Goal: Ask a question: Seek information or help from site administrators or community

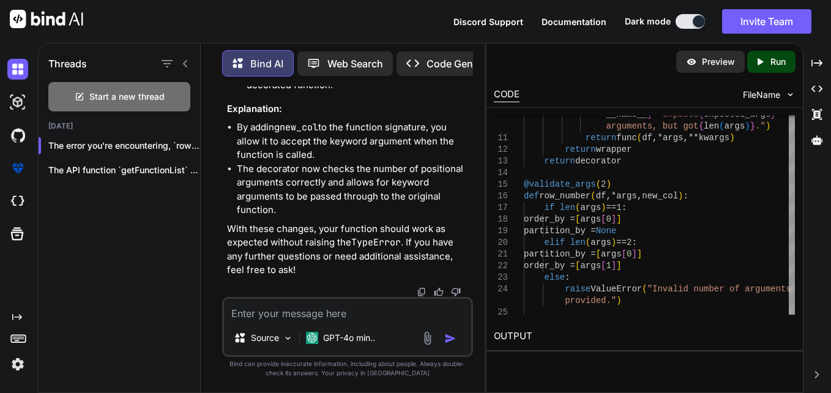
scroll to position [51003, 0]
click at [284, 307] on textarea at bounding box center [348, 309] width 248 height 22
type textarea "x"
type textarea "n"
type textarea "x"
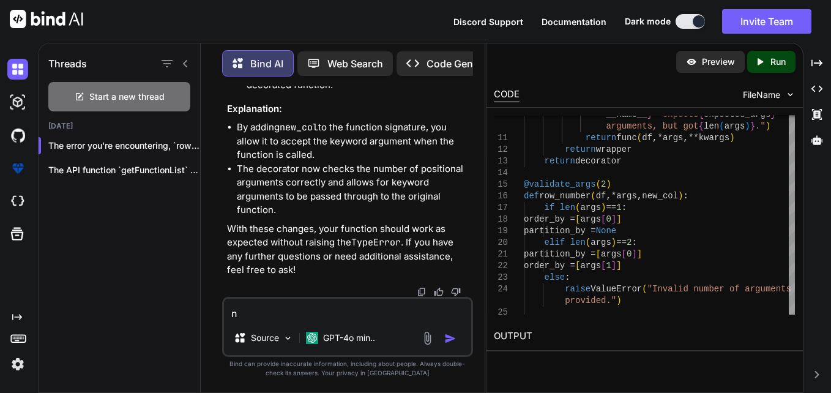
type textarea "no"
type textarea "x"
type textarea "not"
type textarea "x"
type textarea "not"
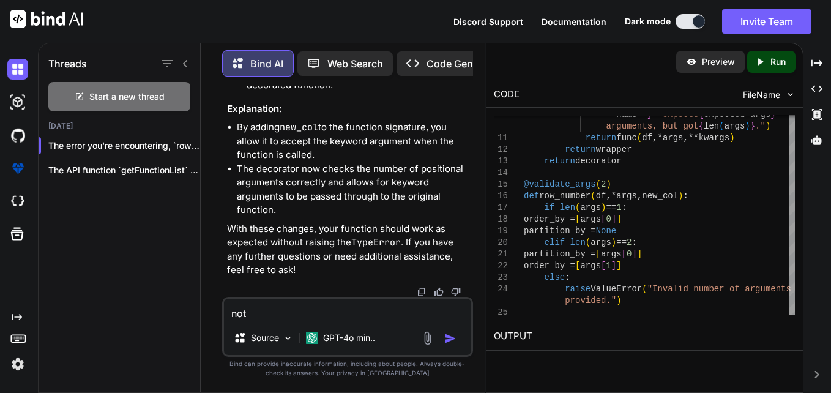
type textarea "x"
type textarea "not m"
type textarea "x"
type textarea "not ma"
type textarea "x"
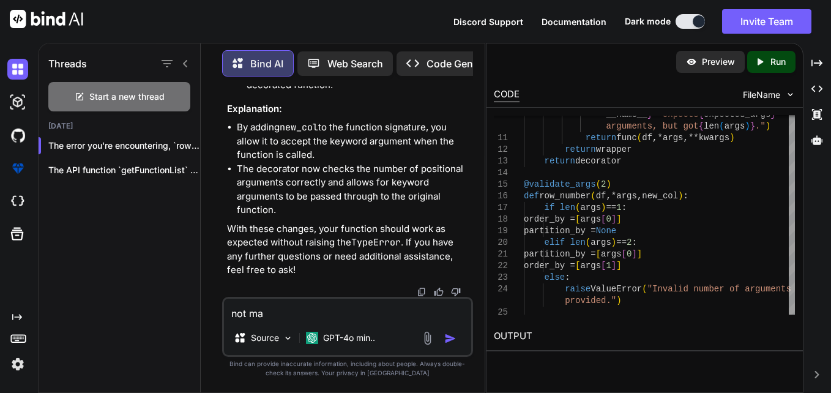
type textarea "not mak"
type textarea "x"
type textarea "not make"
type textarea "x"
type textarea "not make"
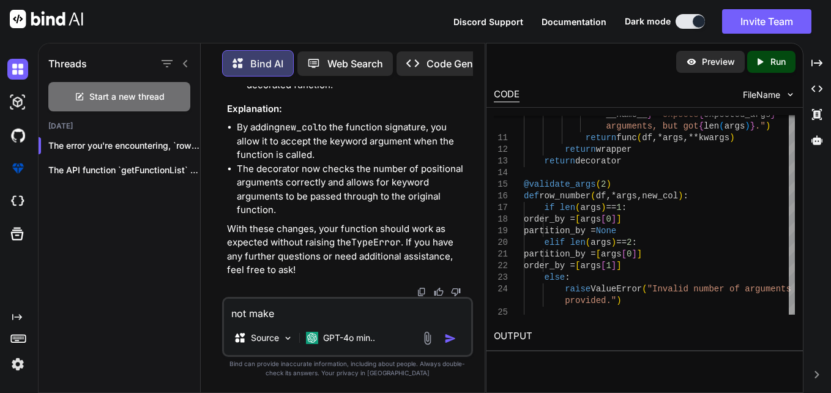
type textarea "x"
type textarea "not make a"
type textarea "x"
type textarea "not make a"
type textarea "x"
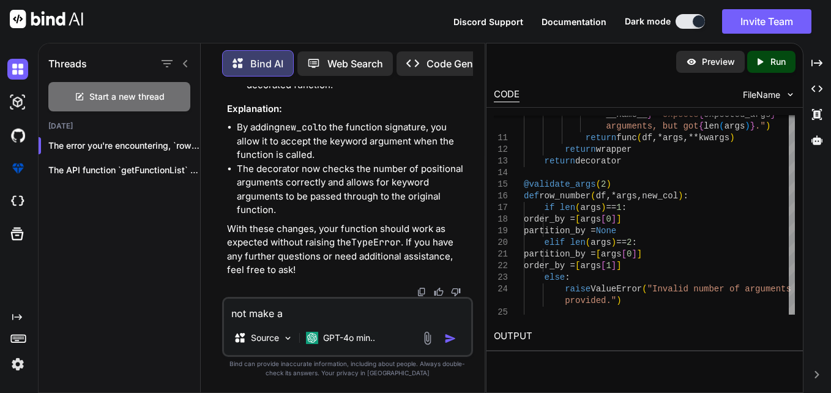
type textarea "not make a r"
type textarea "x"
type textarea "not make a ra"
type textarea "x"
type textarea "not make a ran"
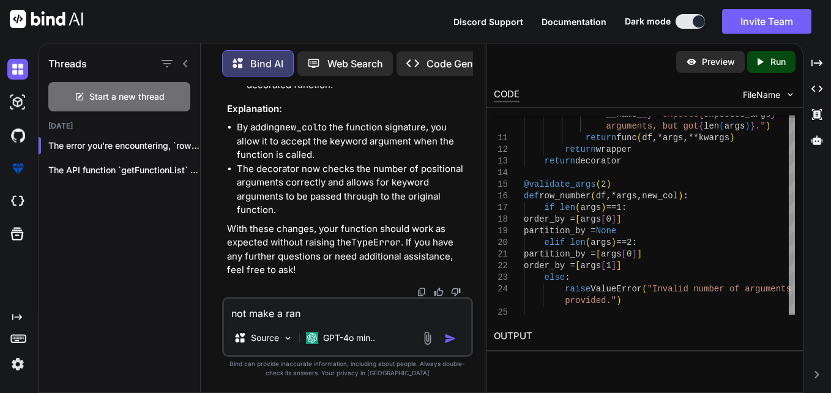
type textarea "x"
type textarea "not make a rank"
type textarea "x"
type textarea "not make a rank"
type textarea "x"
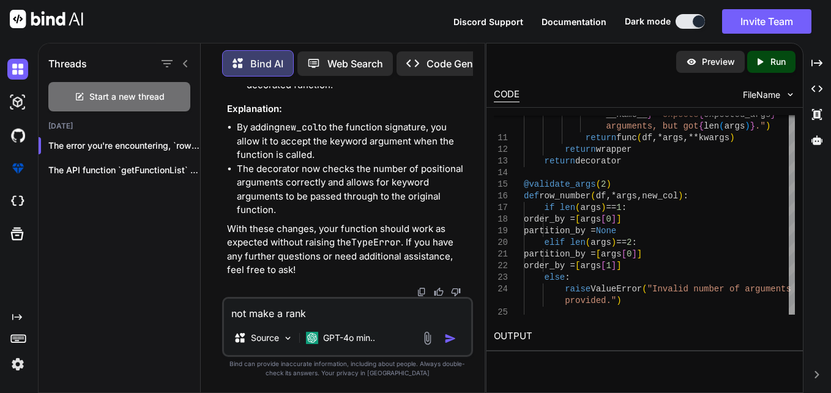
type textarea "not make a rank f"
type textarea "x"
type textarea "not make a rank fu"
type textarea "x"
type textarea "not make a rank fun"
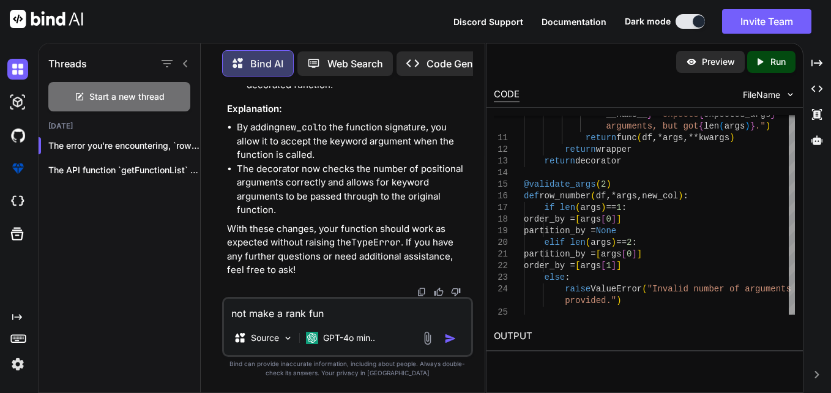
type textarea "x"
type textarea "not make a rank funct"
type textarea "x"
type textarea "not make a rank functi"
type textarea "x"
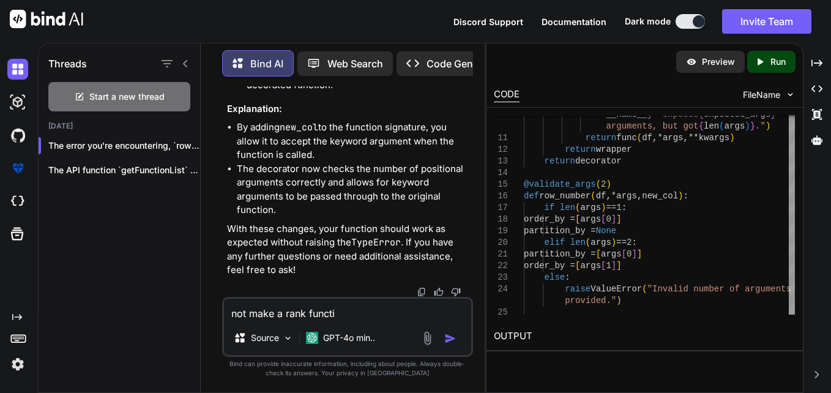
type textarea "not make a rank functio"
type textarea "x"
type textarea "not make a rank function"
type textarea "x"
type textarea "not make a rank function"
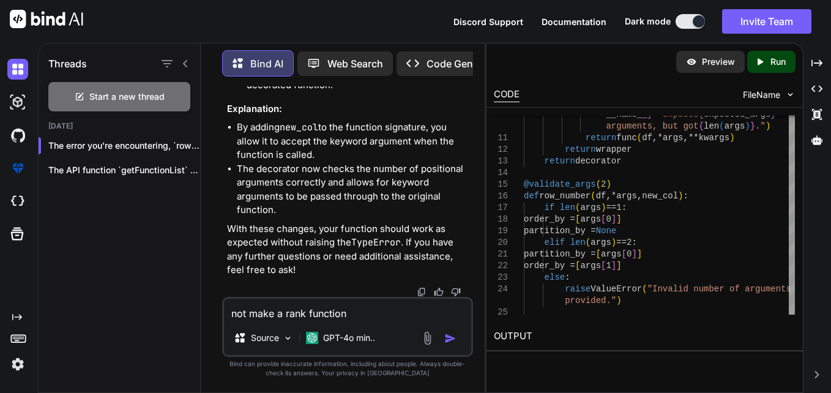
type textarea "x"
type textarea "not make a rank function a"
type textarea "x"
type textarea "not make a rank function al"
type textarea "x"
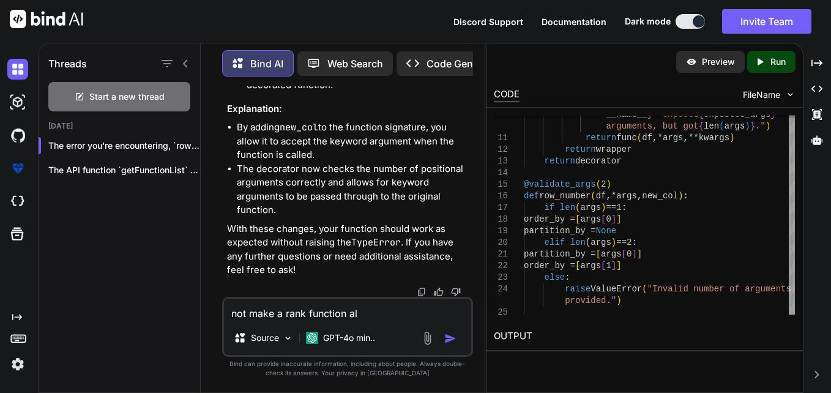
type textarea "not make a rank function als"
type textarea "x"
type textarea "not make a rank function also"
type textarea "x"
type textarea "not make a rank function also"
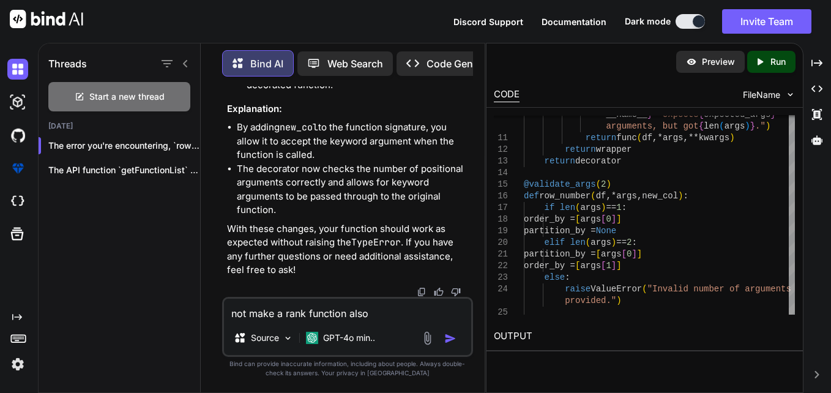
type textarea "x"
type textarea "not make a rank function also"
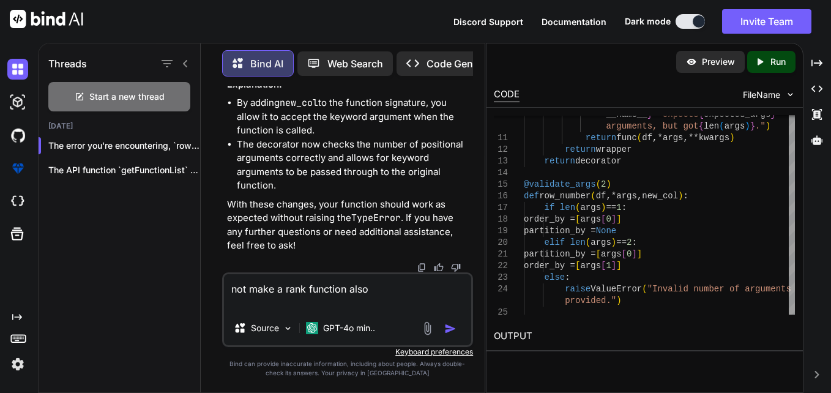
type textarea "x"
type textarea "not make a rank function also i"
type textarea "x"
type textarea "not make a rank function also it"
type textarea "x"
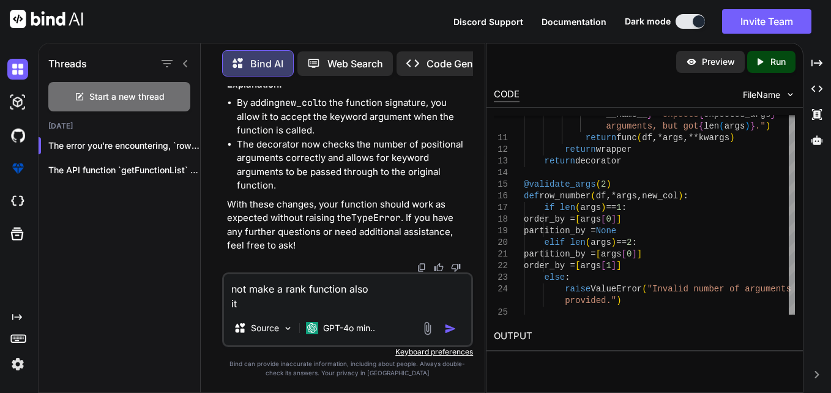
type textarea "not make a rank function also it"
type textarea "x"
type textarea "not make a rank function also it c"
type textarea "x"
type textarea "not make a rank function also it ca"
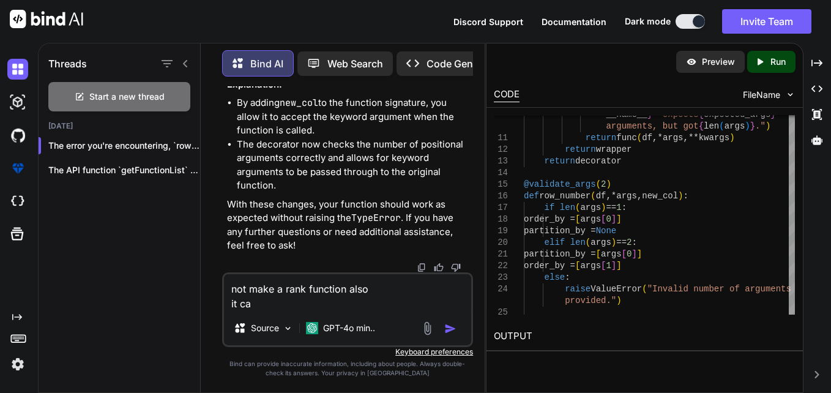
type textarea "x"
type textarea "not make a rank function also it can"
type textarea "x"
type textarea "not make a rank function also it can"
type textarea "x"
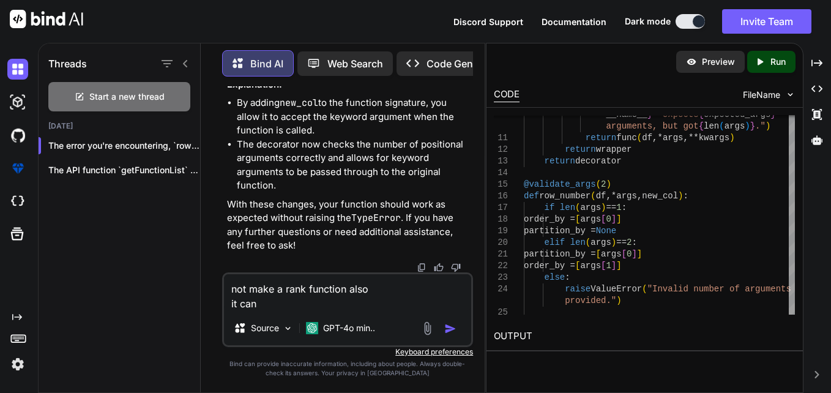
type textarea "not make a rank function also it can a"
type textarea "x"
type textarea "not make a rank function also it can al"
type textarea "x"
type textarea "not make a rank function also it can als"
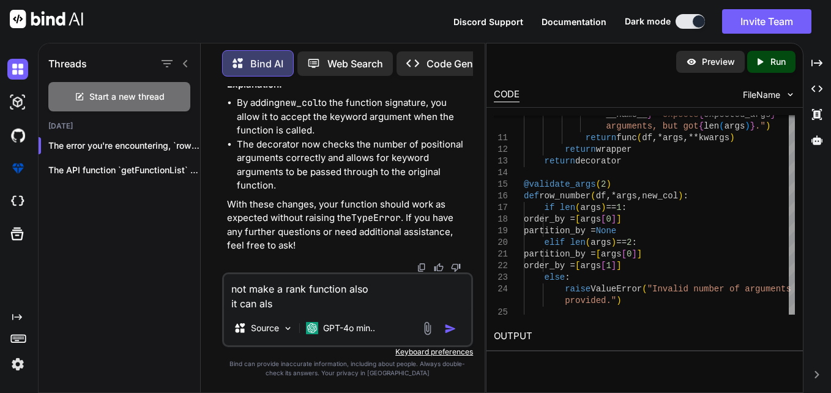
type textarea "x"
type textarea "not make a rank function also it can also"
type textarea "x"
type textarea "not make a rank function also it can also"
type textarea "x"
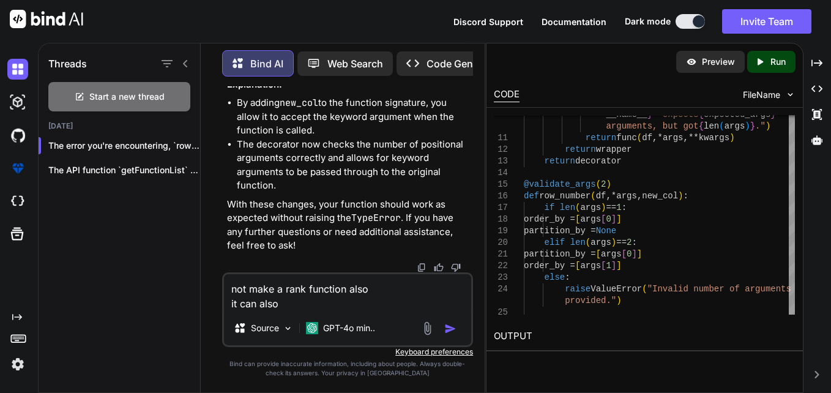
type textarea "not make a rank function also it can also g"
type textarea "x"
type textarea "not make a rank function also it can also gi"
type textarea "x"
type textarea "not make a rank function also it can also giv"
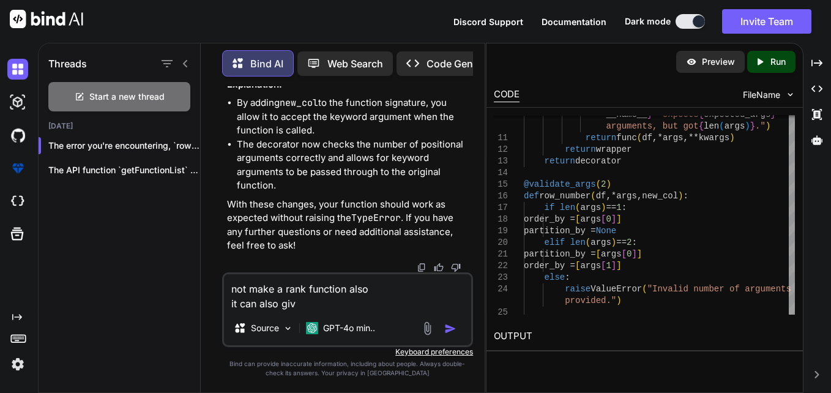
type textarea "x"
type textarea "not make a rank function also it can also give"
type textarea "x"
type textarea "not make a rank function also it can also give"
type textarea "x"
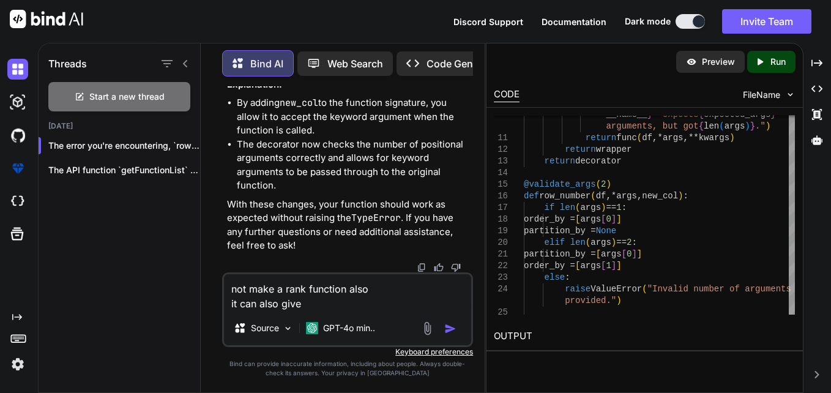
type textarea "not make a rank function also it can also give p"
type textarea "x"
type textarea "not make a rank function also it can also give pa"
type textarea "x"
type textarea "not make a rank function also it can also give par"
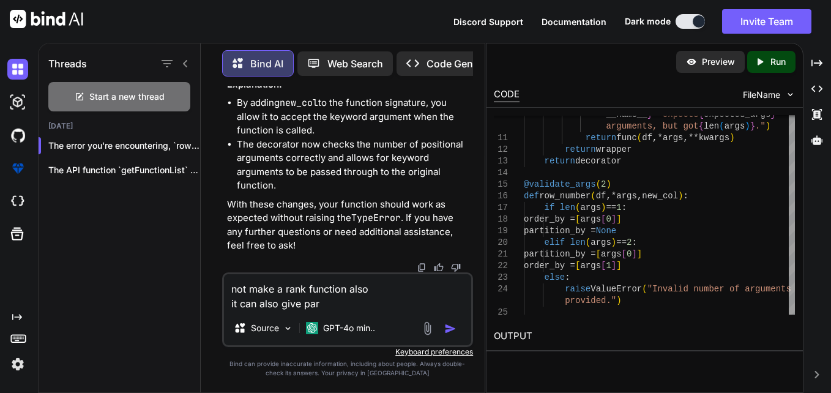
type textarea "x"
type textarea "not make a rank function also it can also give part"
type textarea "x"
type textarea "not make a rank function also it can also give partt"
type textarea "x"
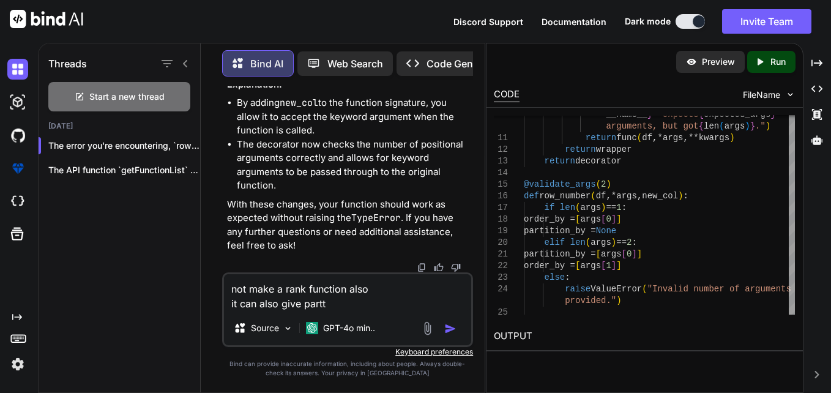
type textarea "not make a rank function also it can also give partta"
type textarea "x"
type textarea "not make a rank function also it can also give parttai"
type textarea "x"
type textarea "not make a rank function also it can also give parttaio"
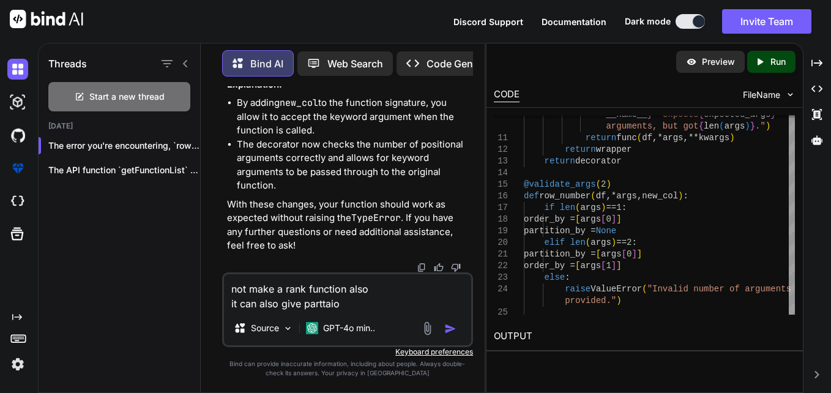
type textarea "x"
type textarea "not make a rank function also it can also give parttaion"
type textarea "x"
type textarea "not make a rank function also it can also give parttaion"
type textarea "x"
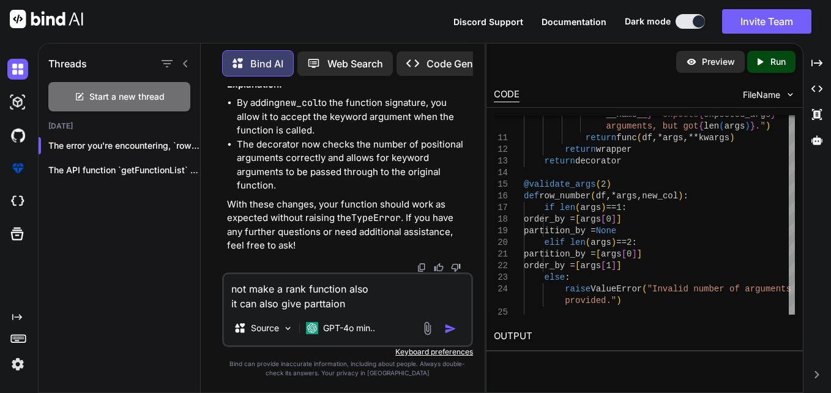
type textarea "not make a rank function also it can also give parttaion b"
type textarea "x"
type textarea "not make a rank function also it can also give parttaion by"
type textarea "x"
type textarea "not make a rank function also it can also give parttaion by"
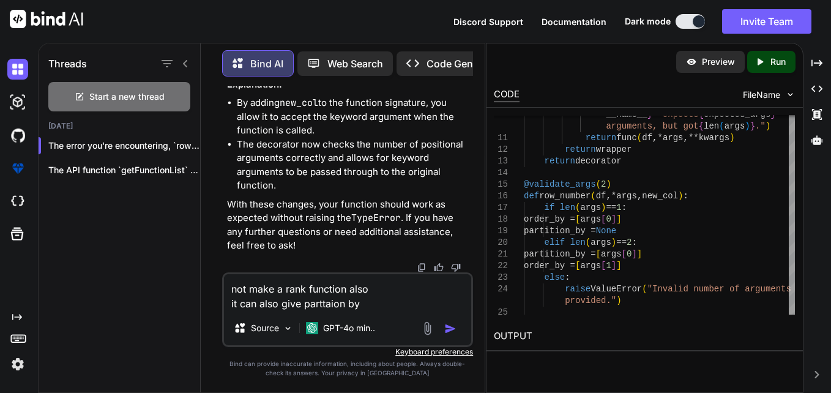
type textarea "x"
type textarea "not make a rank function also it can also give parttaion by o"
type textarea "x"
type textarea "not make a rank function also it can also give parttaion by or"
type textarea "x"
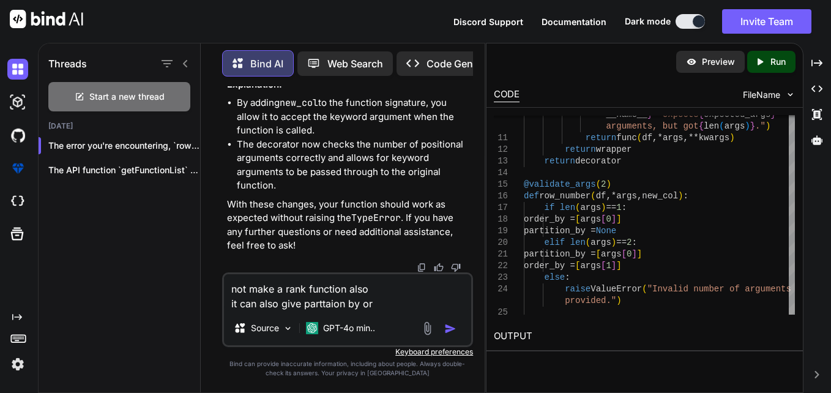
type textarea "not make a rank function also it can also give parttaion by or"
type textarea "x"
type textarea "not make a rank function also it can also give parttaion by or n"
type textarea "x"
type textarea "not make a rank function also it can also give parttaion by or no"
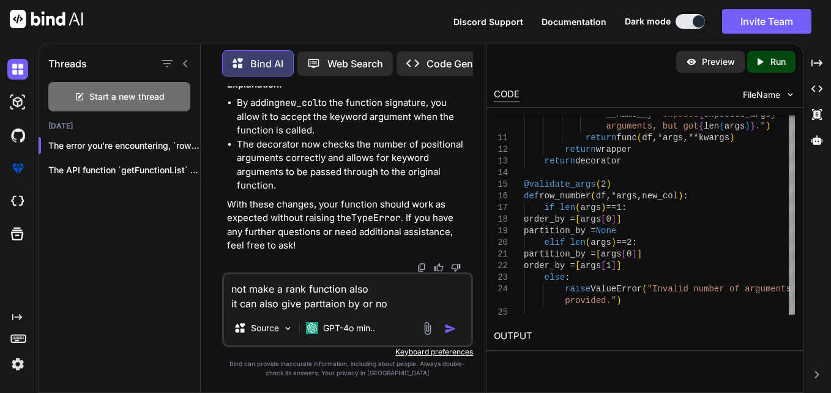
type textarea "x"
type textarea "not make a rank function also it can also give parttaion by or not"
type textarea "x"
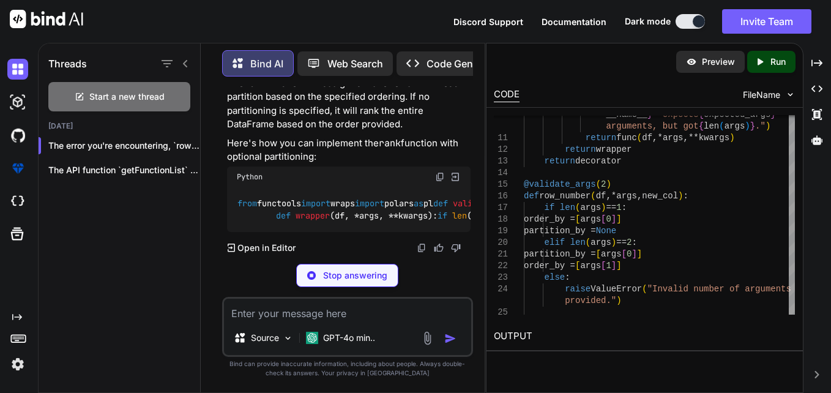
scroll to position [51644, 0]
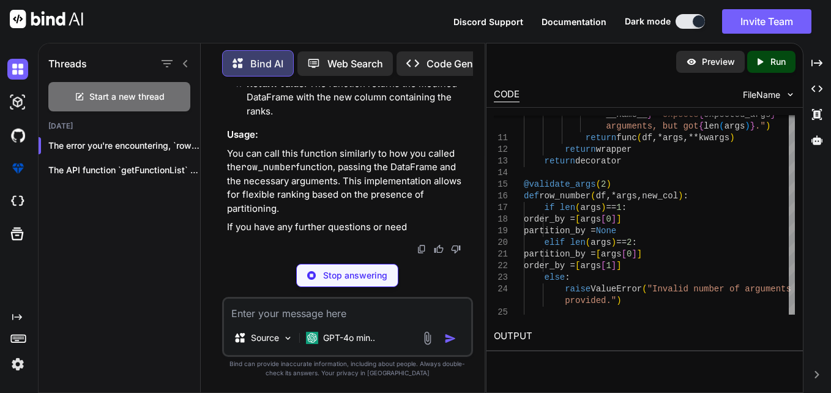
type textarea "x"
type textarea "# Example call df = function_map['rank'](lz, *ls[1:], new_col=i['name'])"
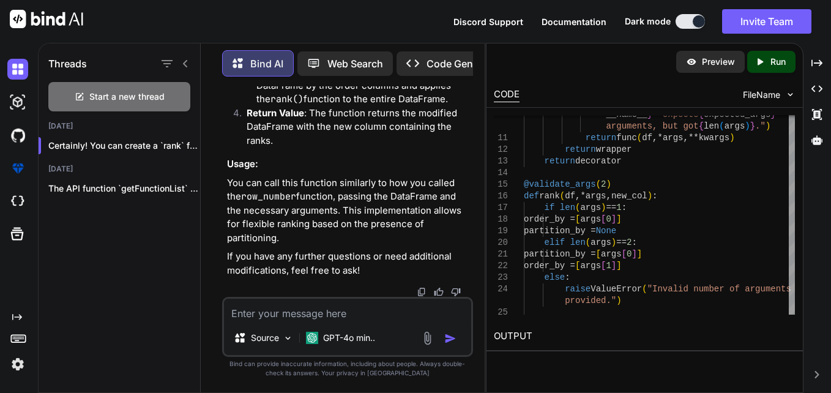
scroll to position [52018, 0]
drag, startPoint x: 256, startPoint y: 139, endPoint x: 376, endPoint y: 287, distance: 189.6
drag, startPoint x: 376, startPoint y: 287, endPoint x: 298, endPoint y: 153, distance: 154.8
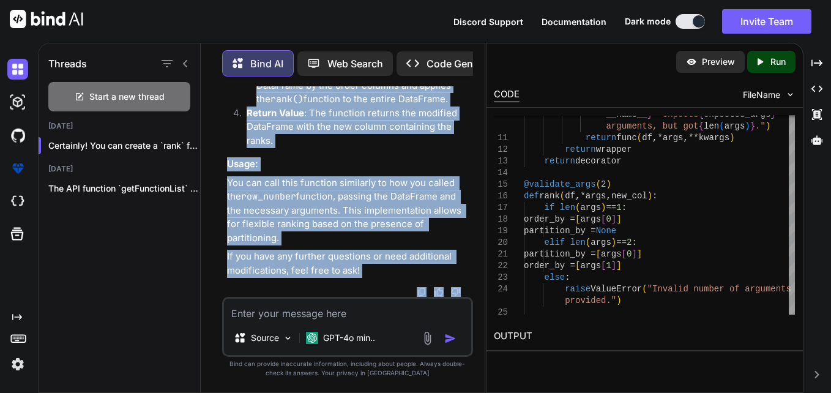
scroll to position [52192, 0]
drag, startPoint x: 237, startPoint y: 112, endPoint x: 346, endPoint y: 231, distance: 160.6
copy code "@validate_args( 2 ) def rank ( df, *args, new_col ): if len (args) == 1 : order…"
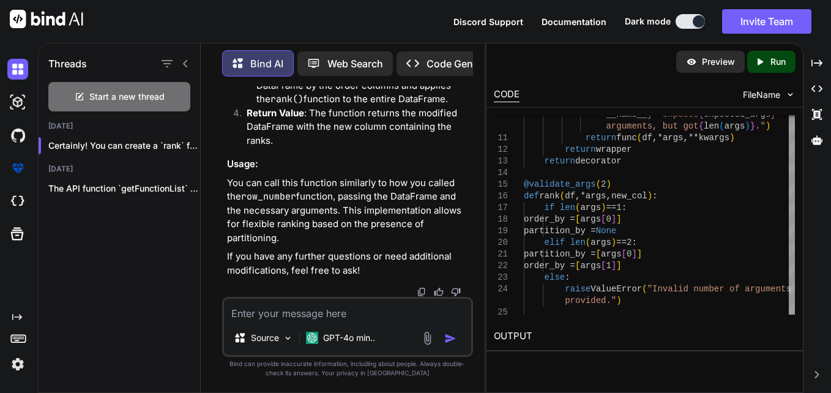
scroll to position [52228, 0]
click at [364, 314] on textarea at bounding box center [348, 309] width 248 height 22
type textarea "x"
type textarea "i"
type textarea "x"
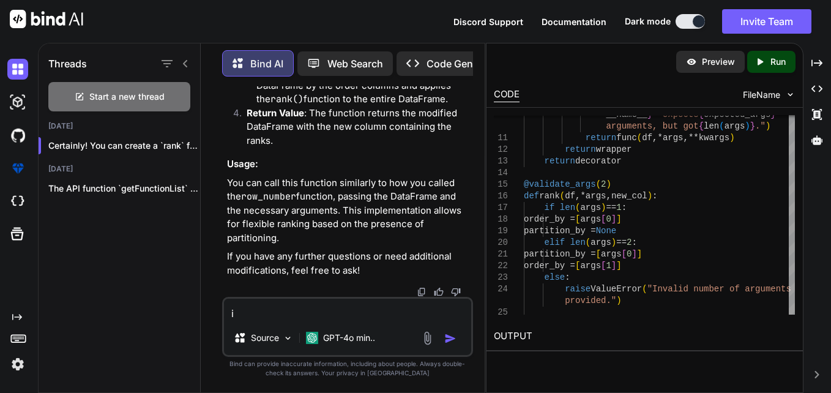
type textarea "it"
type textarea "x"
type textarea "it"
type textarea "x"
type textarea "it s"
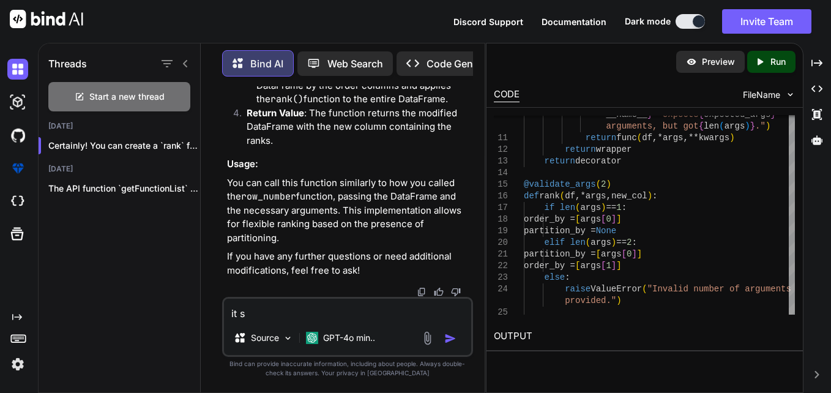
type textarea "x"
type textarea "it sh"
type textarea "x"
type textarea "it sho"
type textarea "x"
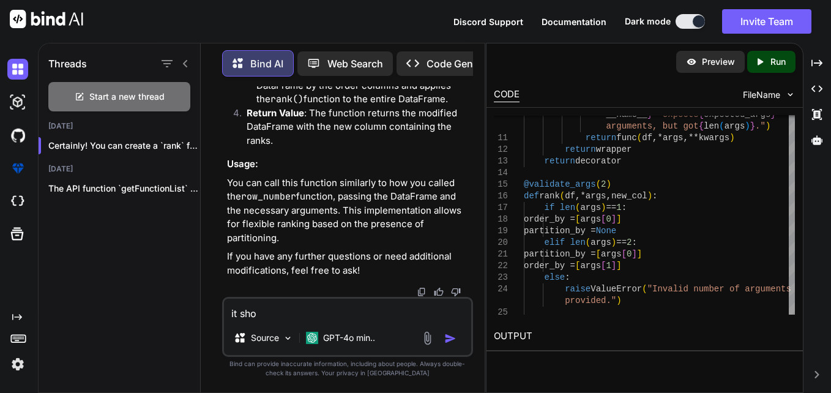
type textarea "it show"
type textarea "x"
type textarea "it shows"
type textarea "x"
type textarea "it shows"
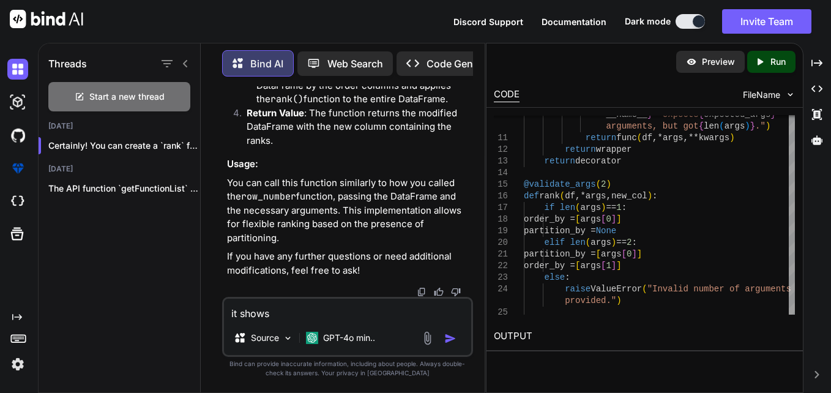
type textarea "x"
type textarea "it shows t"
type textarea "x"
type textarea "it shows th"
type textarea "x"
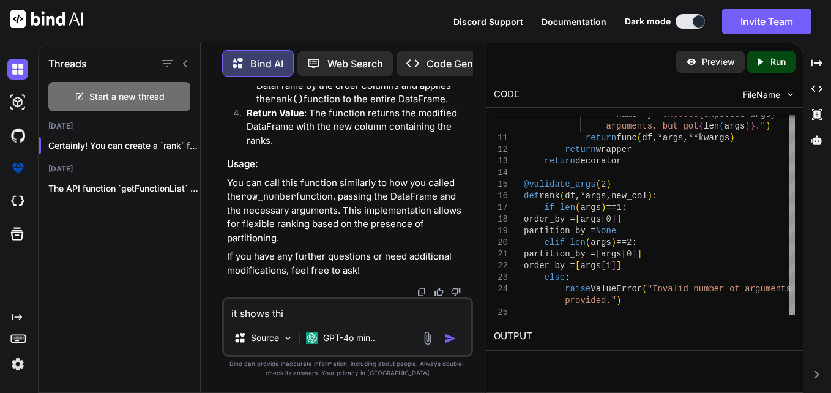
type textarea "it shows this"
type textarea "x"
type textarea "it shows this"
type textarea "x"
type textarea "it shows this e"
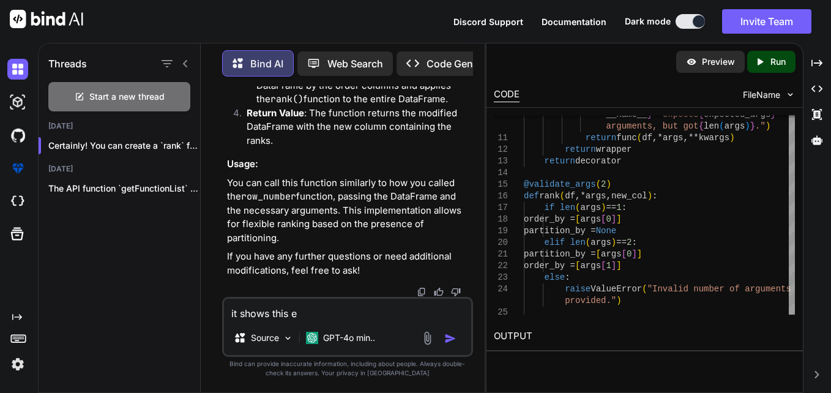
type textarea "x"
type textarea "it shows this er"
type textarea "x"
type textarea "it shows this err"
type textarea "x"
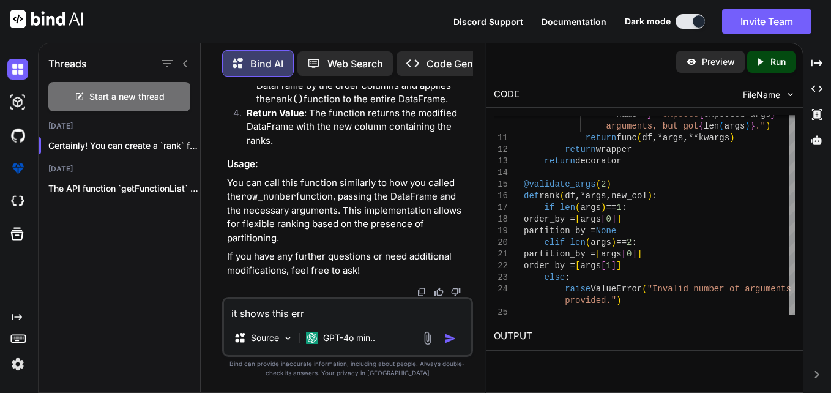
type textarea "it shows this erro"
type textarea "x"
type textarea "it shows this erro"
type textarea "x"
type textarea "it shows this erro"
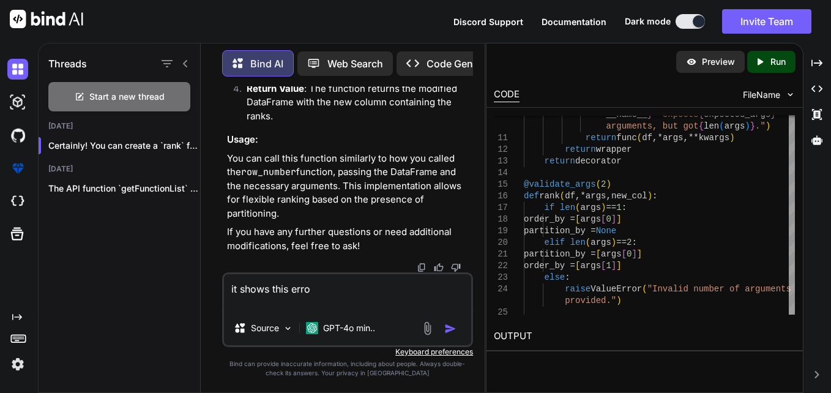
paste textarea "Traceback (most recent call last): File "C:\Users\2787071\Desktop\myproject\cre…"
type textarea "x"
type textarea "it shows this erro Traceback (most recent call last): File "C:\Users\2787071\De…"
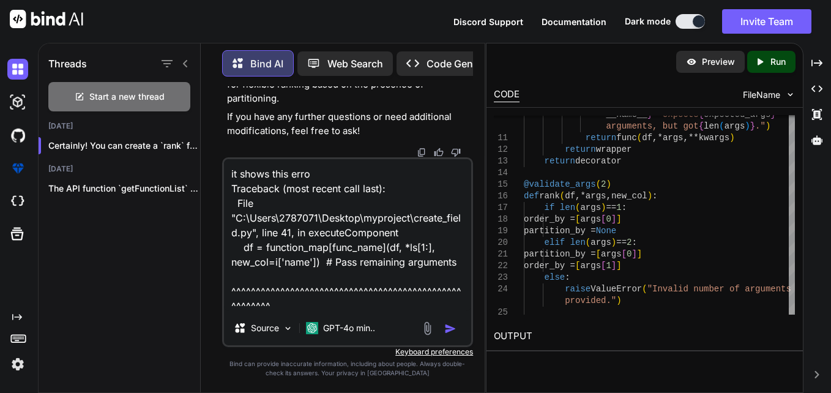
scroll to position [251, 0]
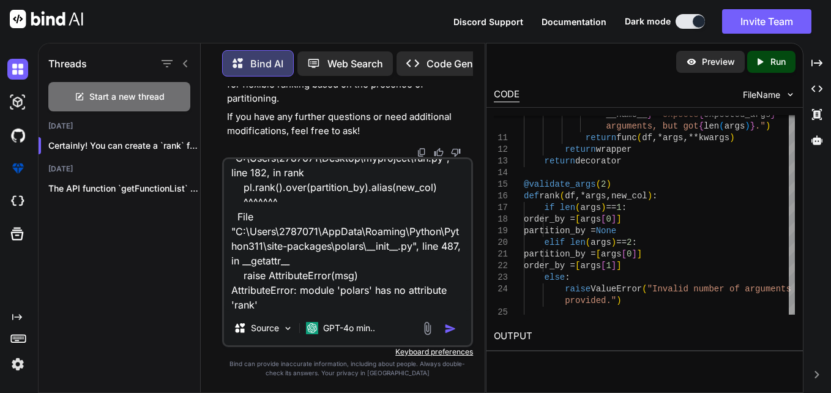
type textarea "x"
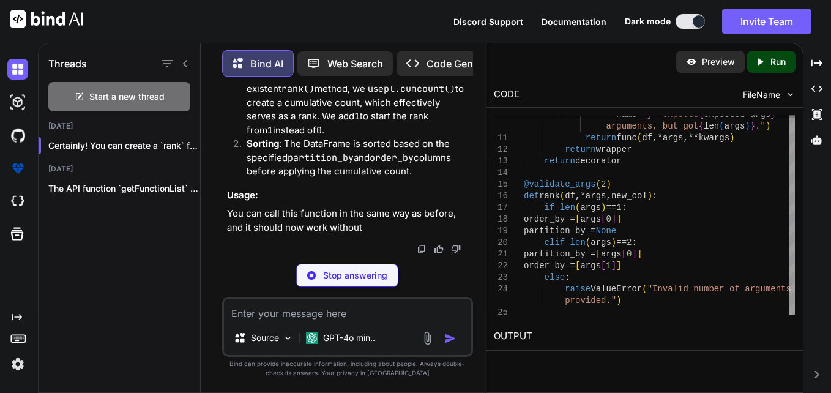
scroll to position [0, 122]
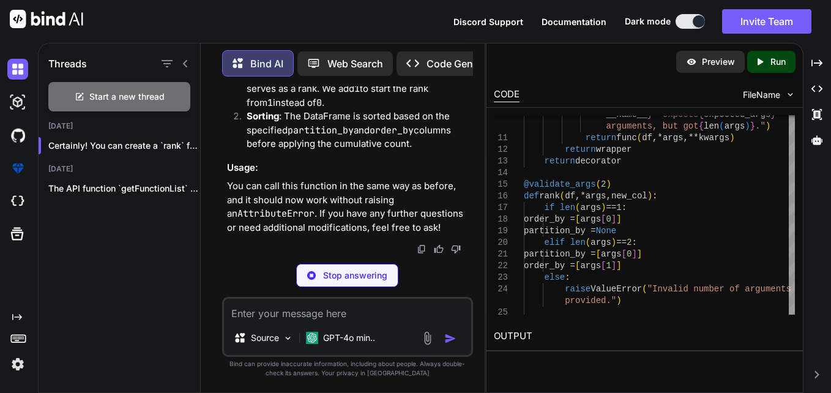
type textarea "x"
type textarea "# Assuming lz is your DataFrame and ls is your list of arguments # Example call…"
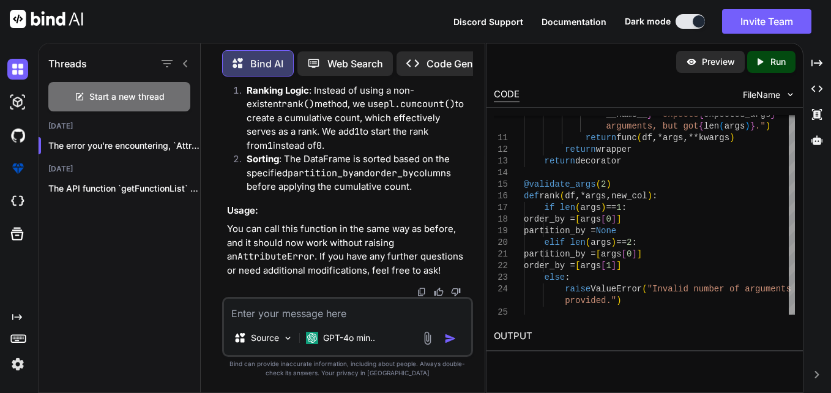
scroll to position [53713, 0]
